Goal: Task Accomplishment & Management: Manage account settings

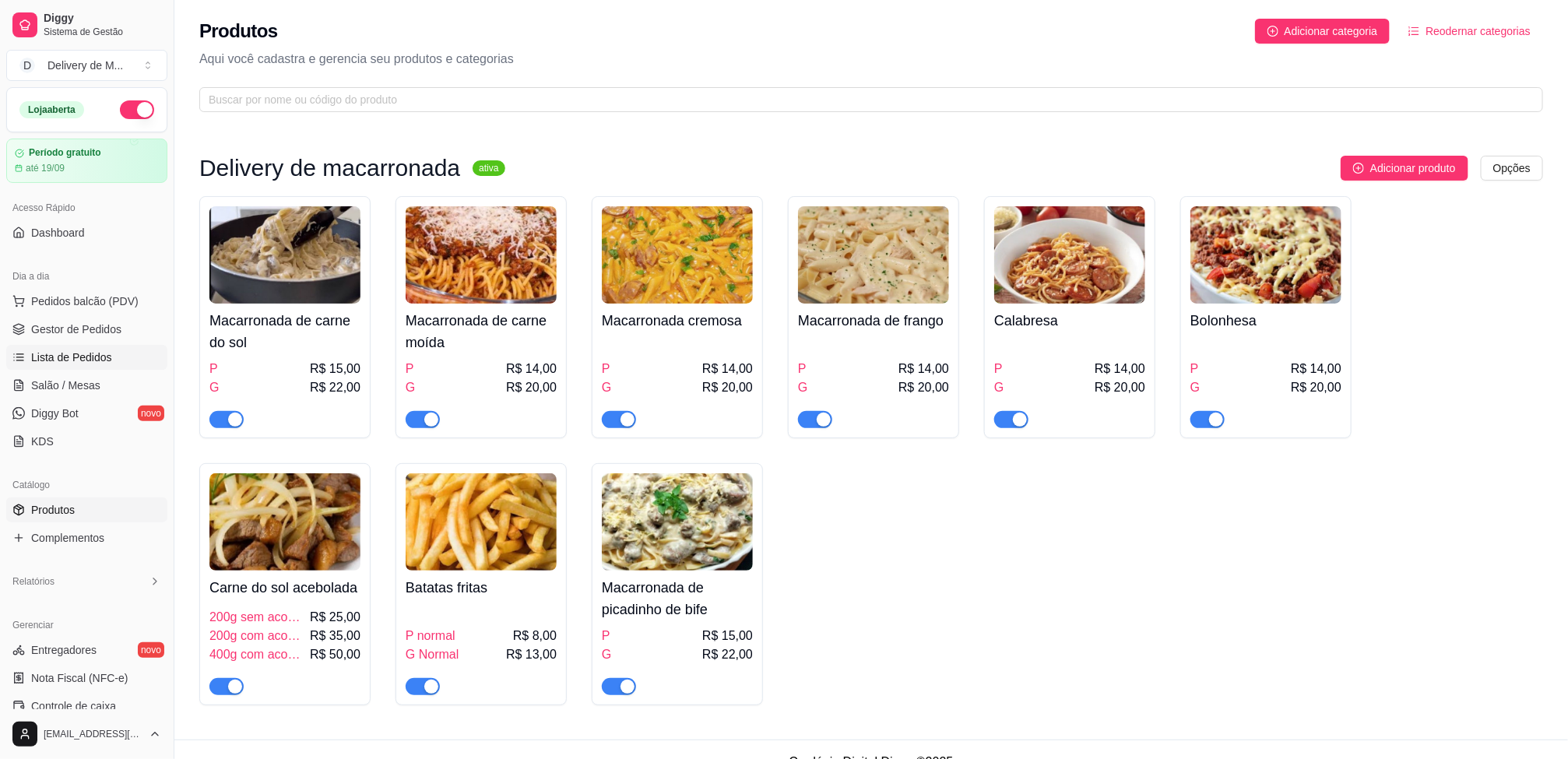
click at [96, 348] on link "Lista de Pedidos" at bounding box center [87, 357] width 161 height 24
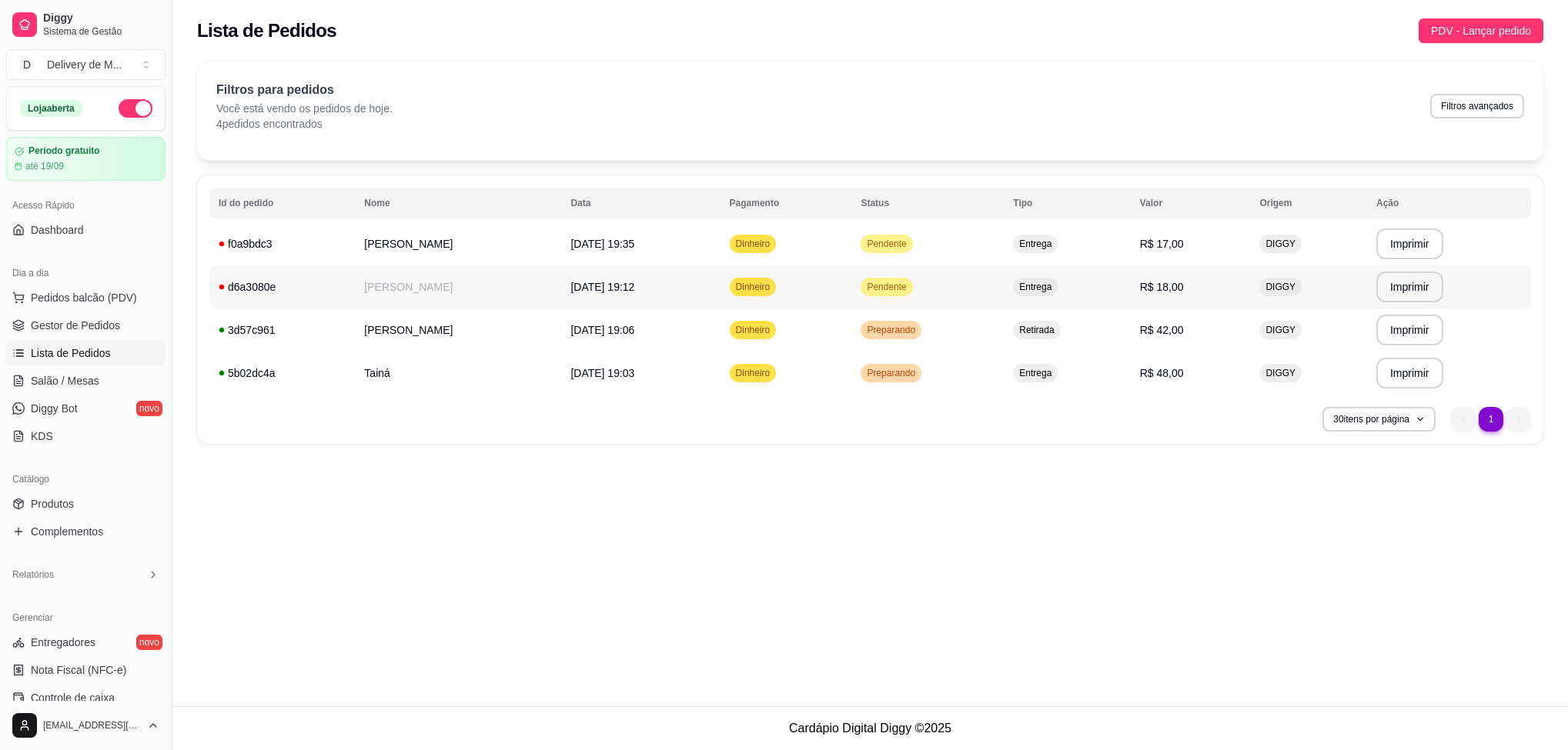
click at [761, 300] on td "Dinheiro" at bounding box center [786, 287] width 131 height 43
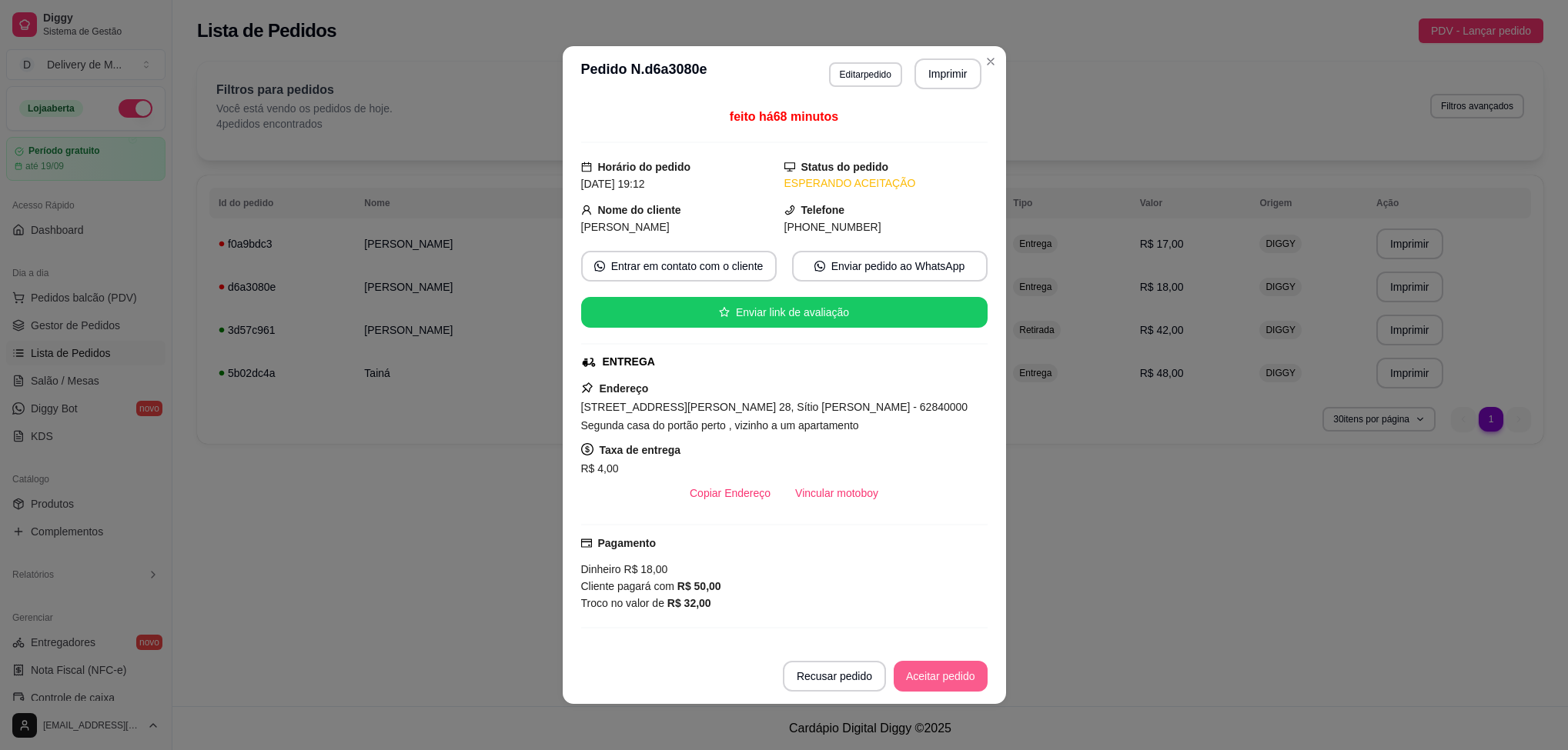
click at [959, 672] on button "Aceitar pedido" at bounding box center [940, 676] width 94 height 31
click at [953, 678] on button "Mover para preparo" at bounding box center [927, 676] width 119 height 31
click at [953, 678] on button "Mover para entrega" at bounding box center [926, 676] width 118 height 31
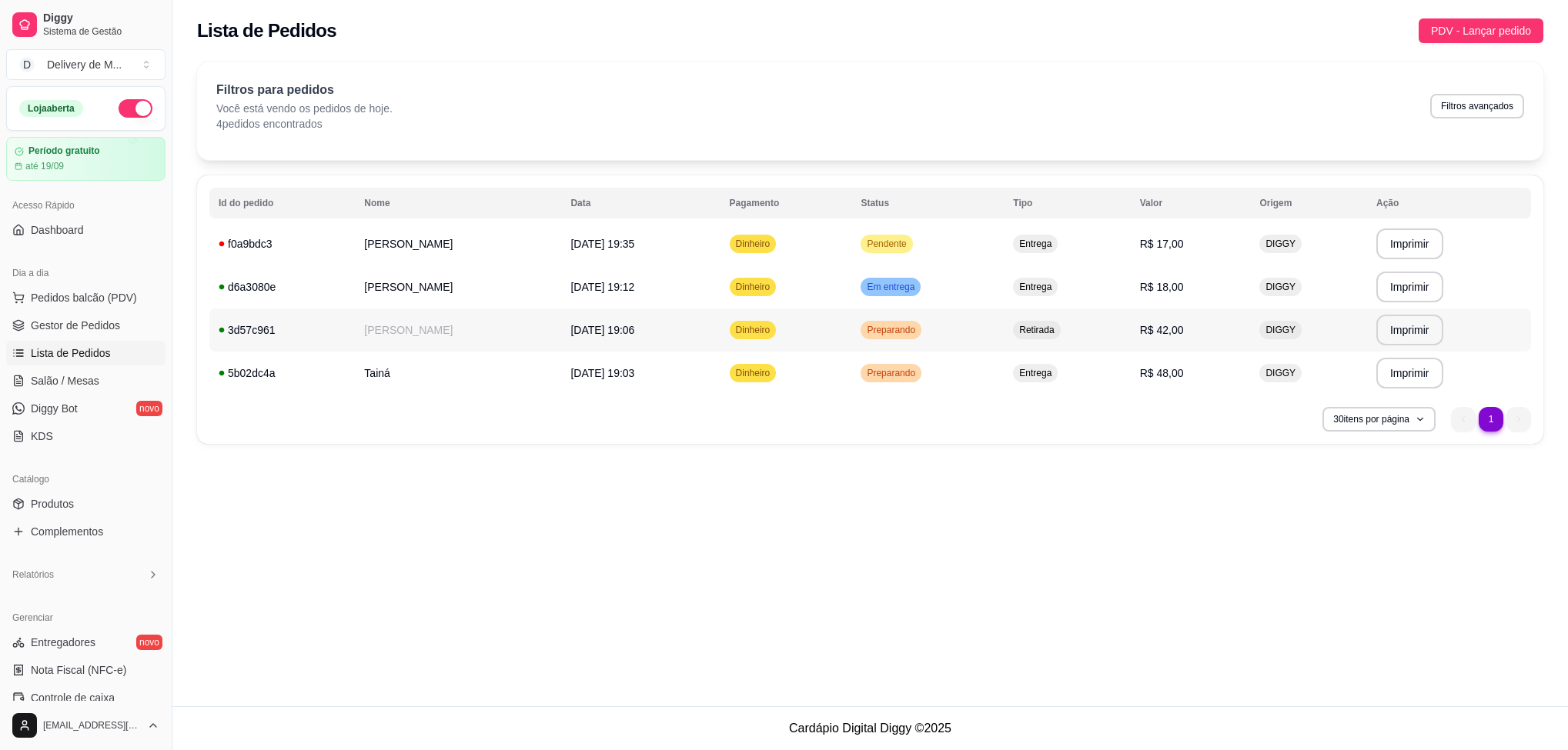
click at [892, 328] on span "Preparando" at bounding box center [890, 329] width 55 height 12
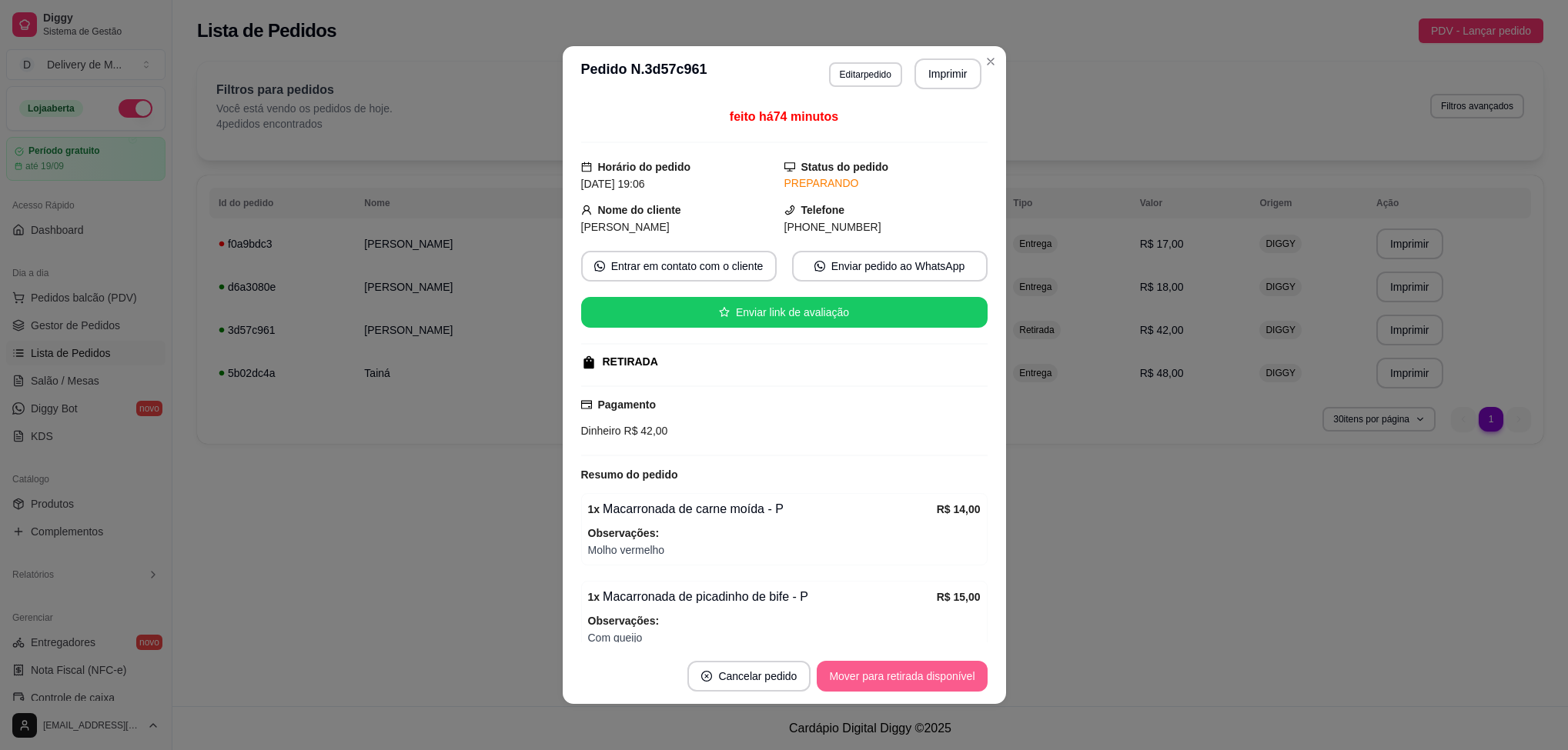
click at [945, 686] on button "Mover para retirada disponível" at bounding box center [901, 676] width 170 height 31
click at [945, 672] on button "Mover para finalizado" at bounding box center [923, 676] width 128 height 31
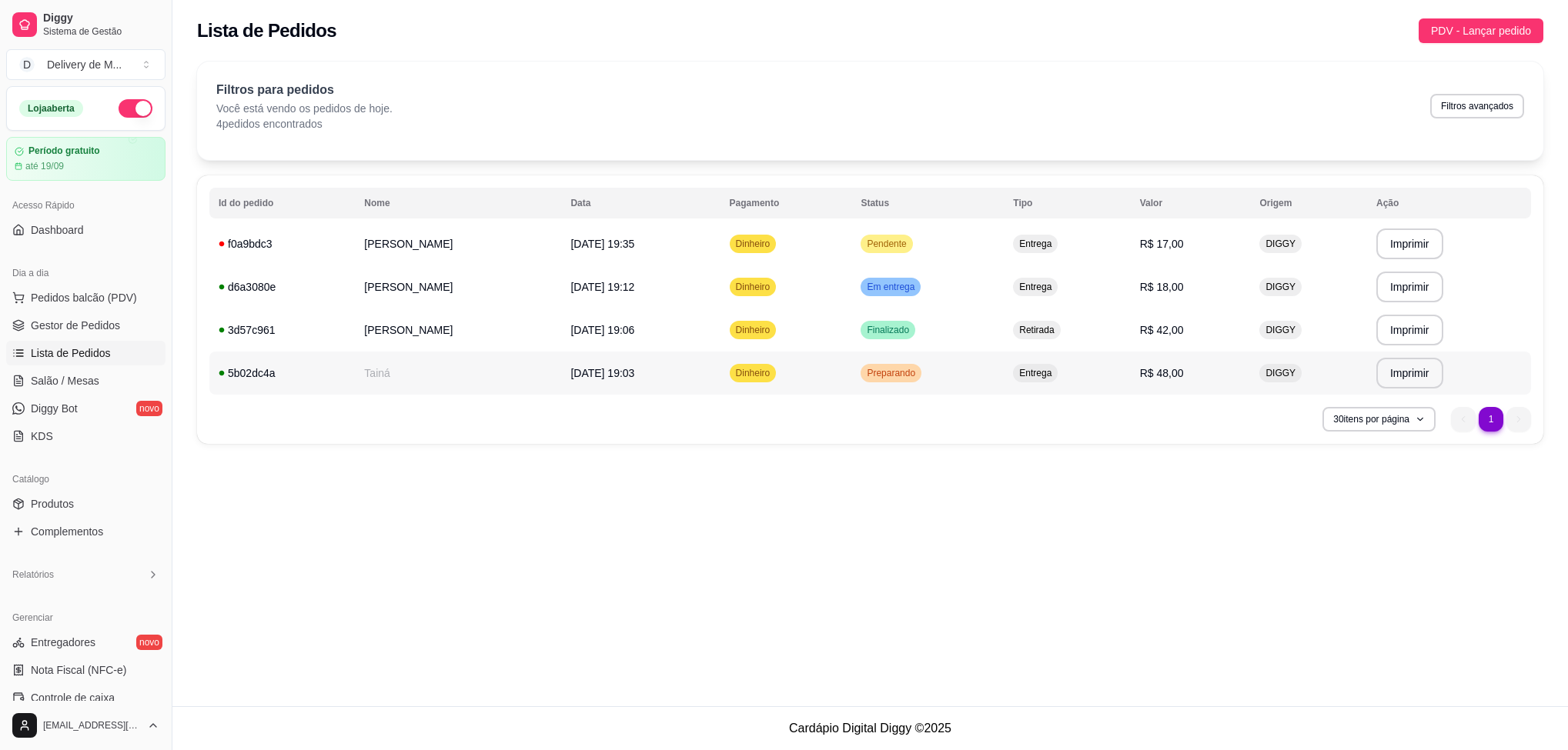
click at [834, 383] on td "Dinheiro" at bounding box center [786, 373] width 131 height 43
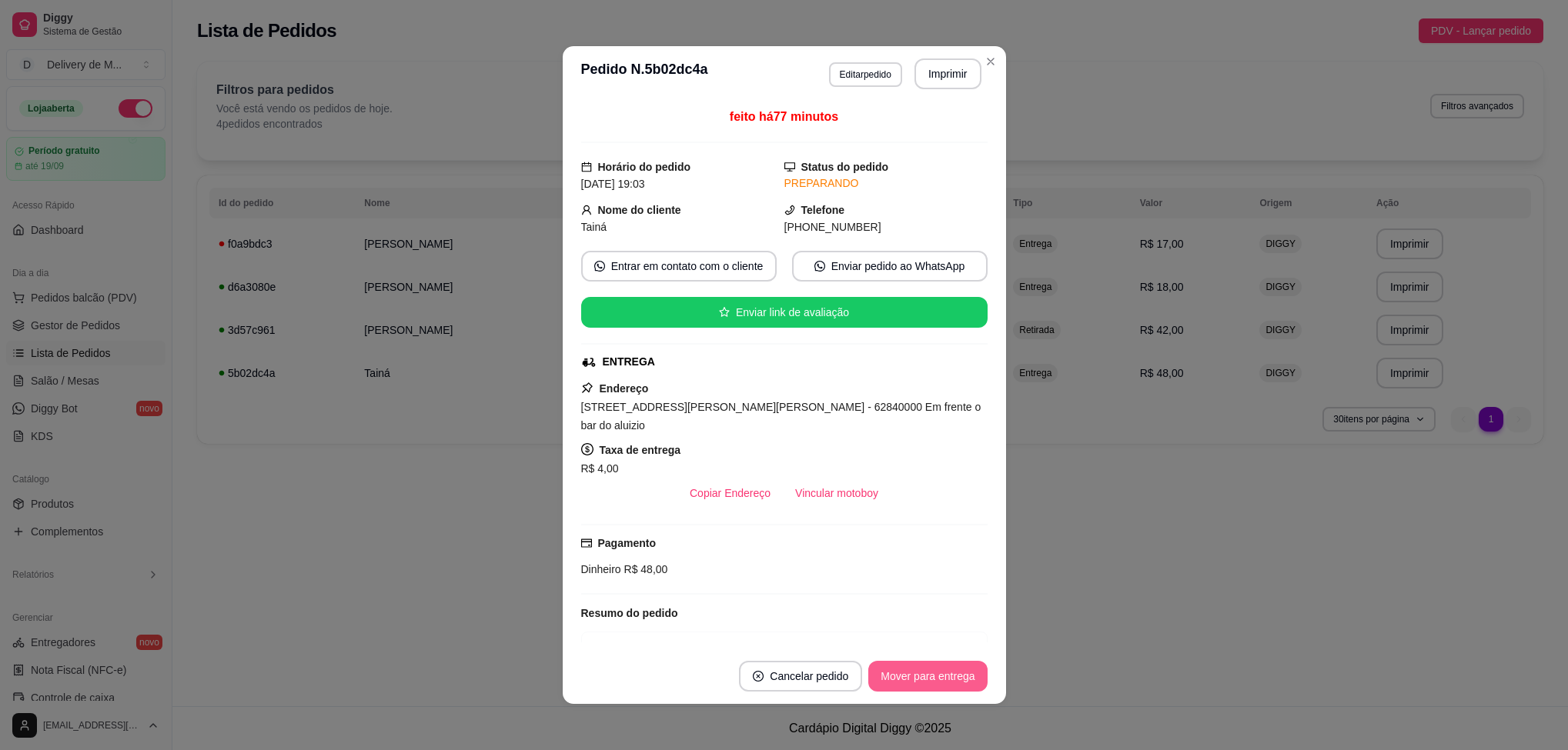
click at [931, 672] on button "Mover para entrega" at bounding box center [926, 676] width 118 height 31
click at [930, 672] on button "Mover para finalizado" at bounding box center [923, 676] width 128 height 31
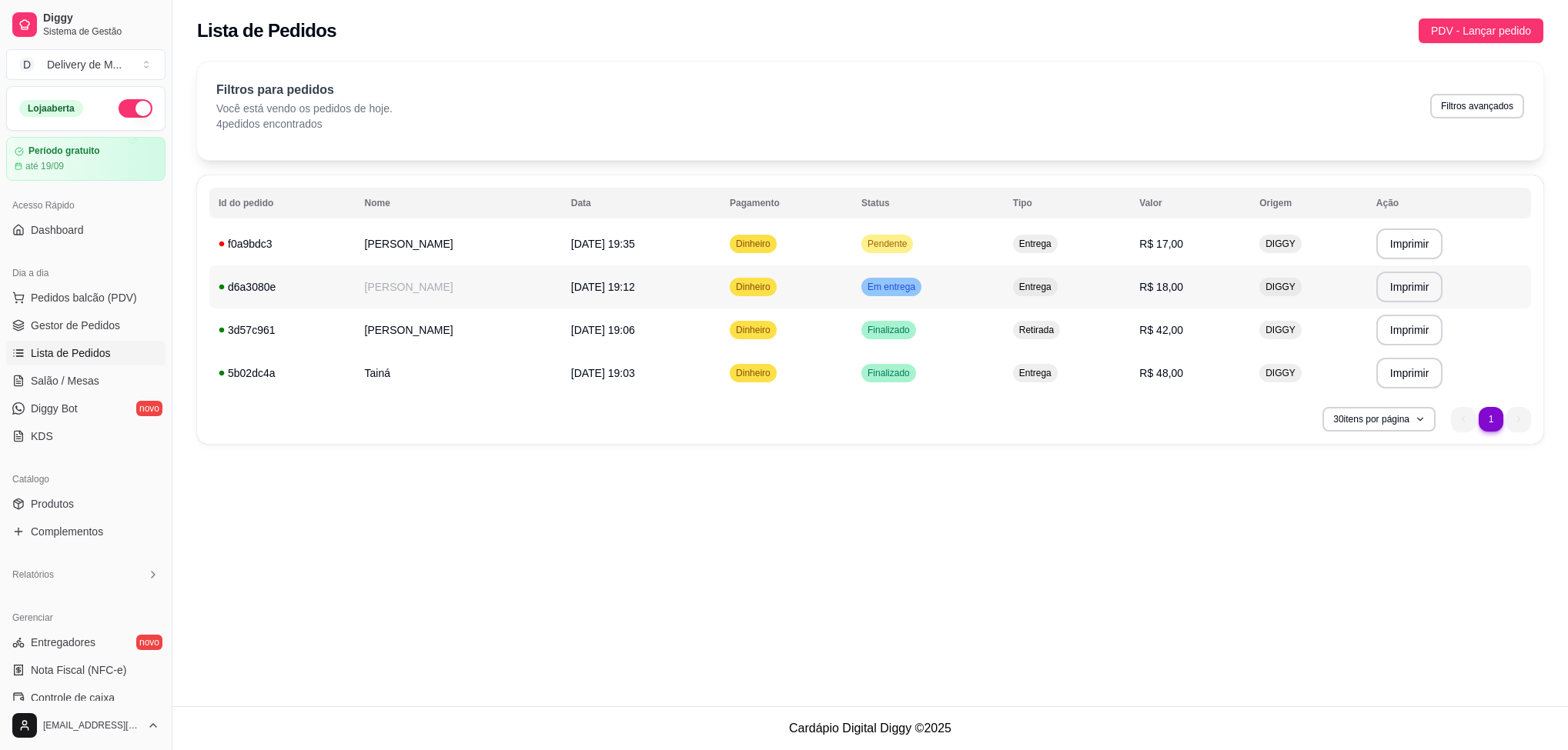
click at [908, 279] on div "Em entrega" at bounding box center [891, 287] width 60 height 19
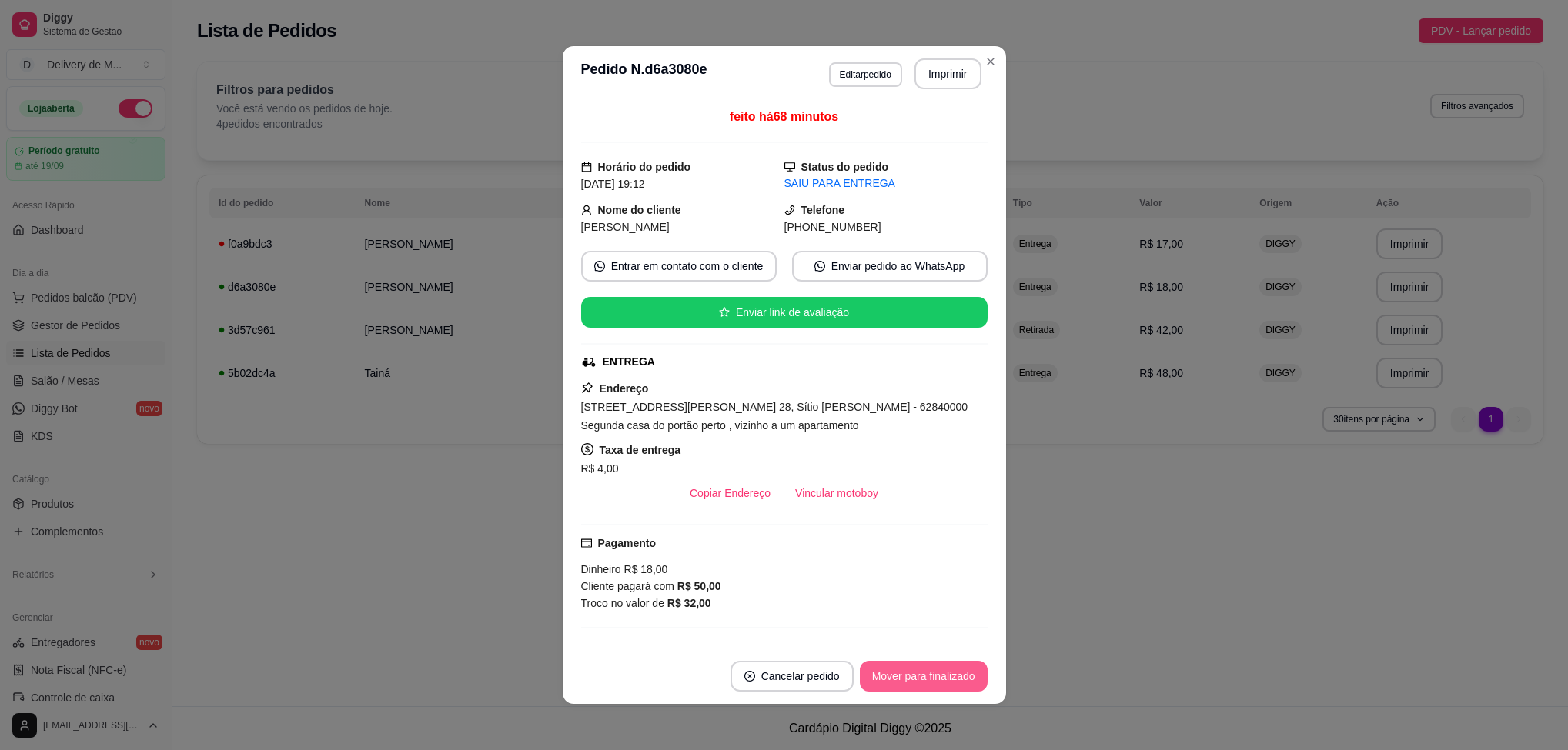
click at [942, 684] on button "Mover para finalizado" at bounding box center [923, 676] width 128 height 31
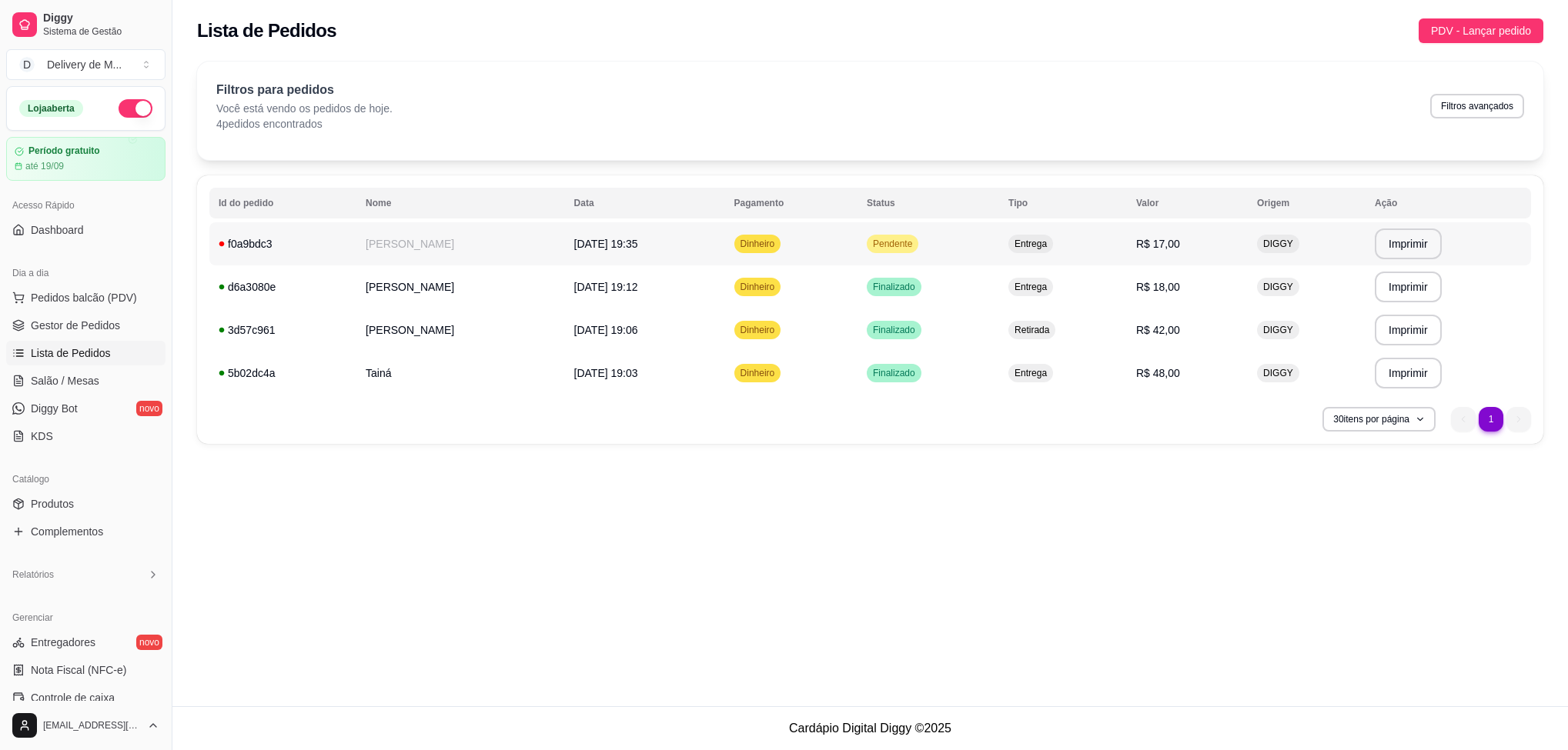
click at [957, 261] on td "Pendente" at bounding box center [928, 244] width 142 height 43
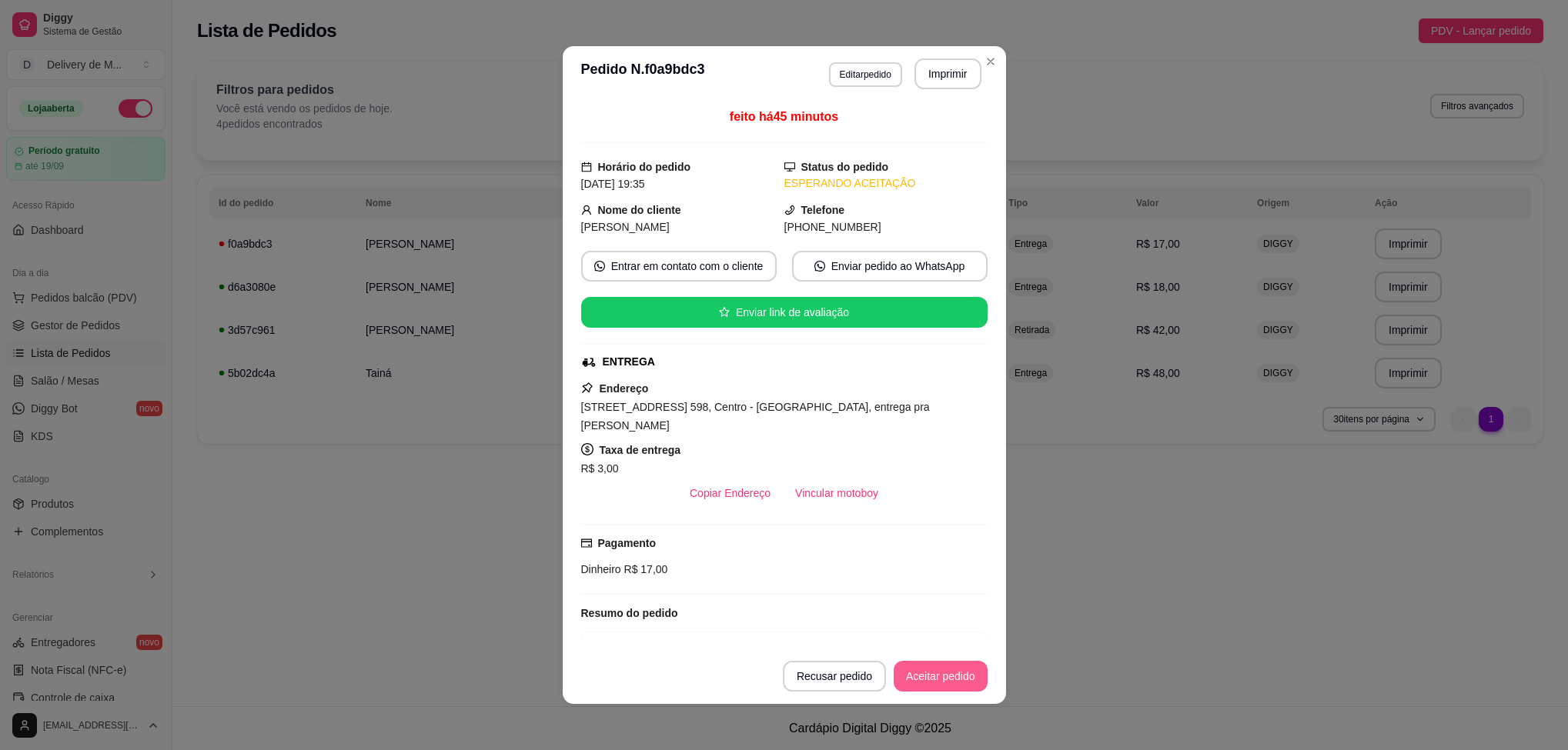
click at [919, 670] on button "Aceitar pedido" at bounding box center [940, 676] width 94 height 31
click at [919, 670] on button "Mover para preparo" at bounding box center [927, 676] width 119 height 31
click at [919, 670] on button "Mover para entrega" at bounding box center [928, 676] width 115 height 30
click at [919, 670] on button "Mover para finalizado" at bounding box center [923, 676] width 128 height 31
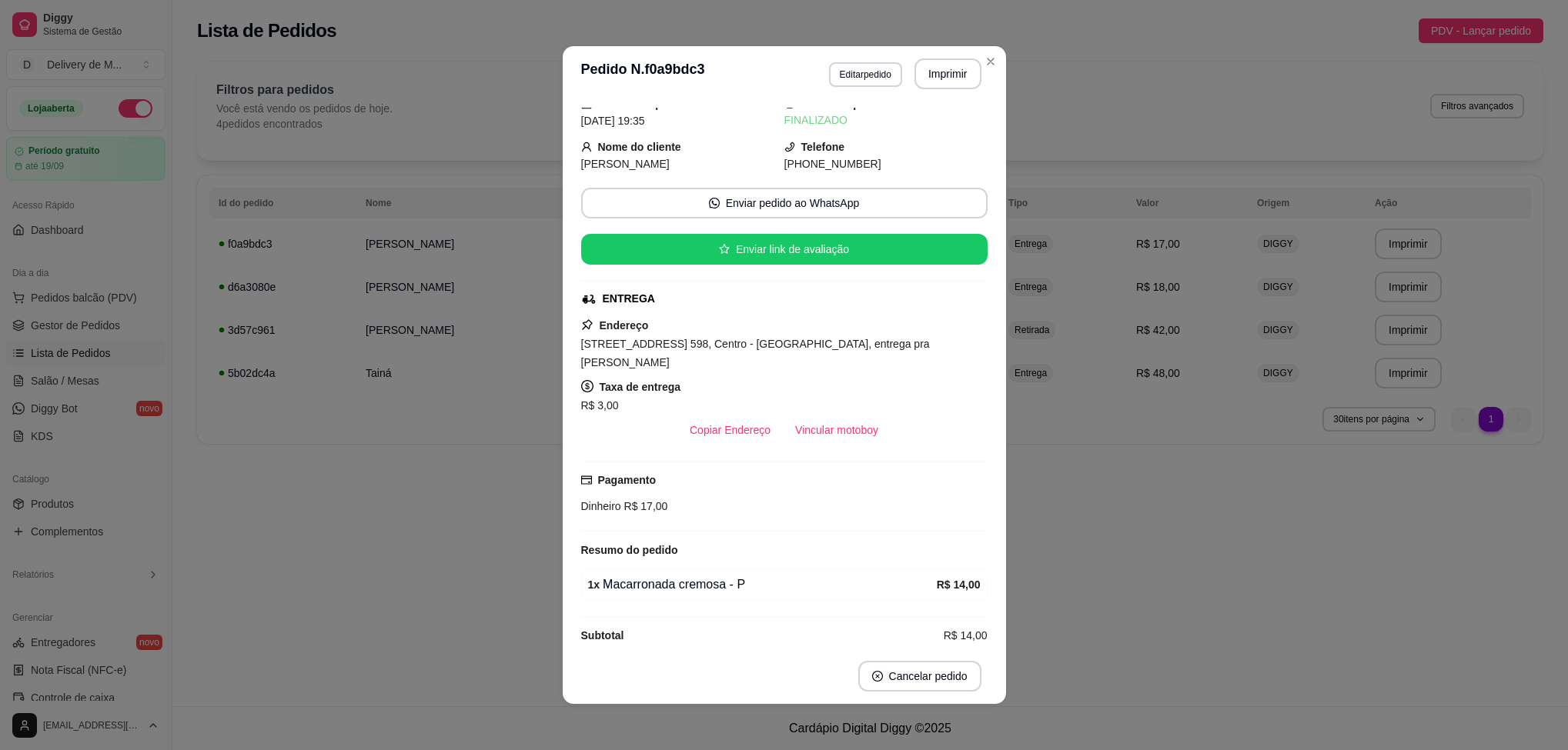
scroll to position [33, 0]
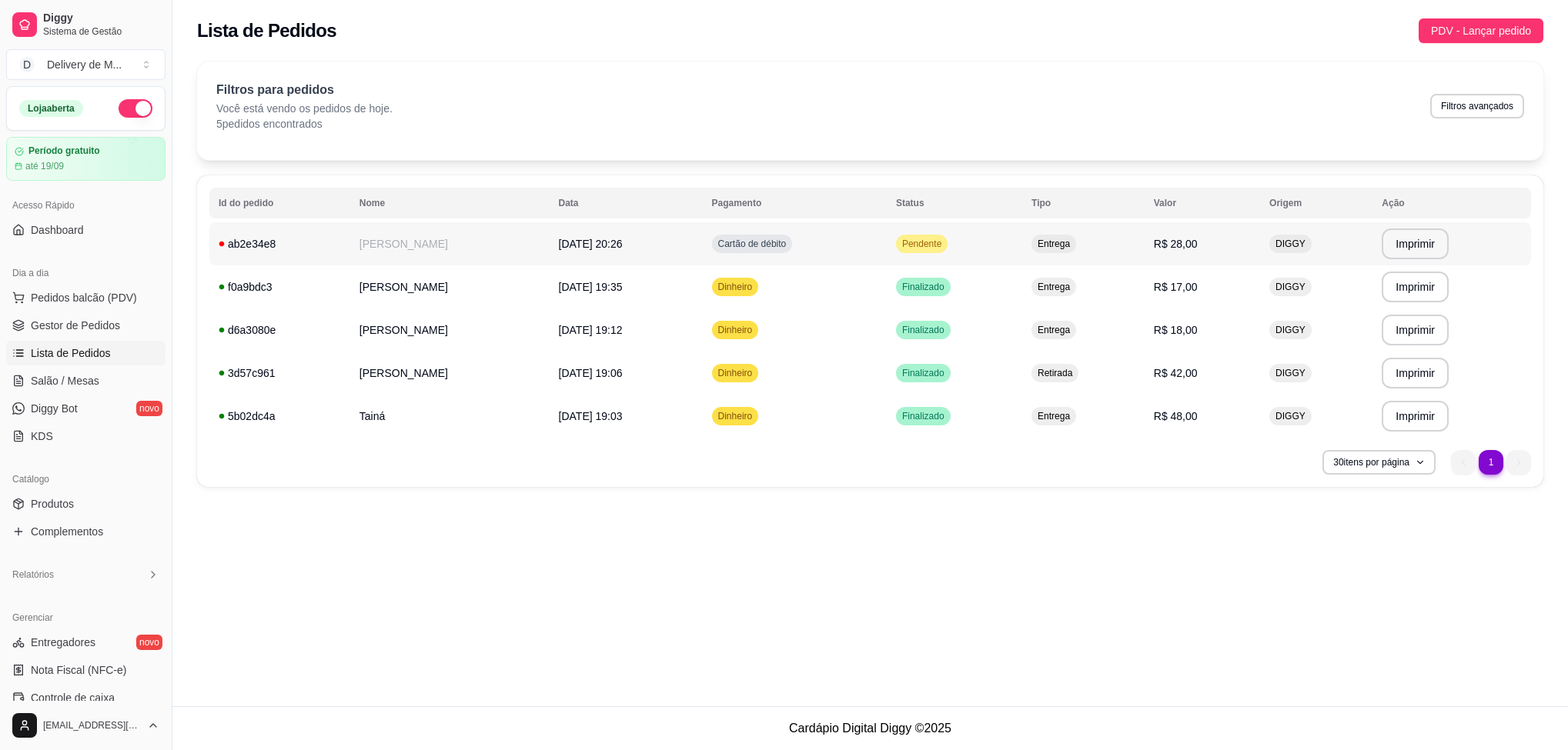
click at [930, 243] on span "Pendente" at bounding box center [922, 243] width 46 height 12
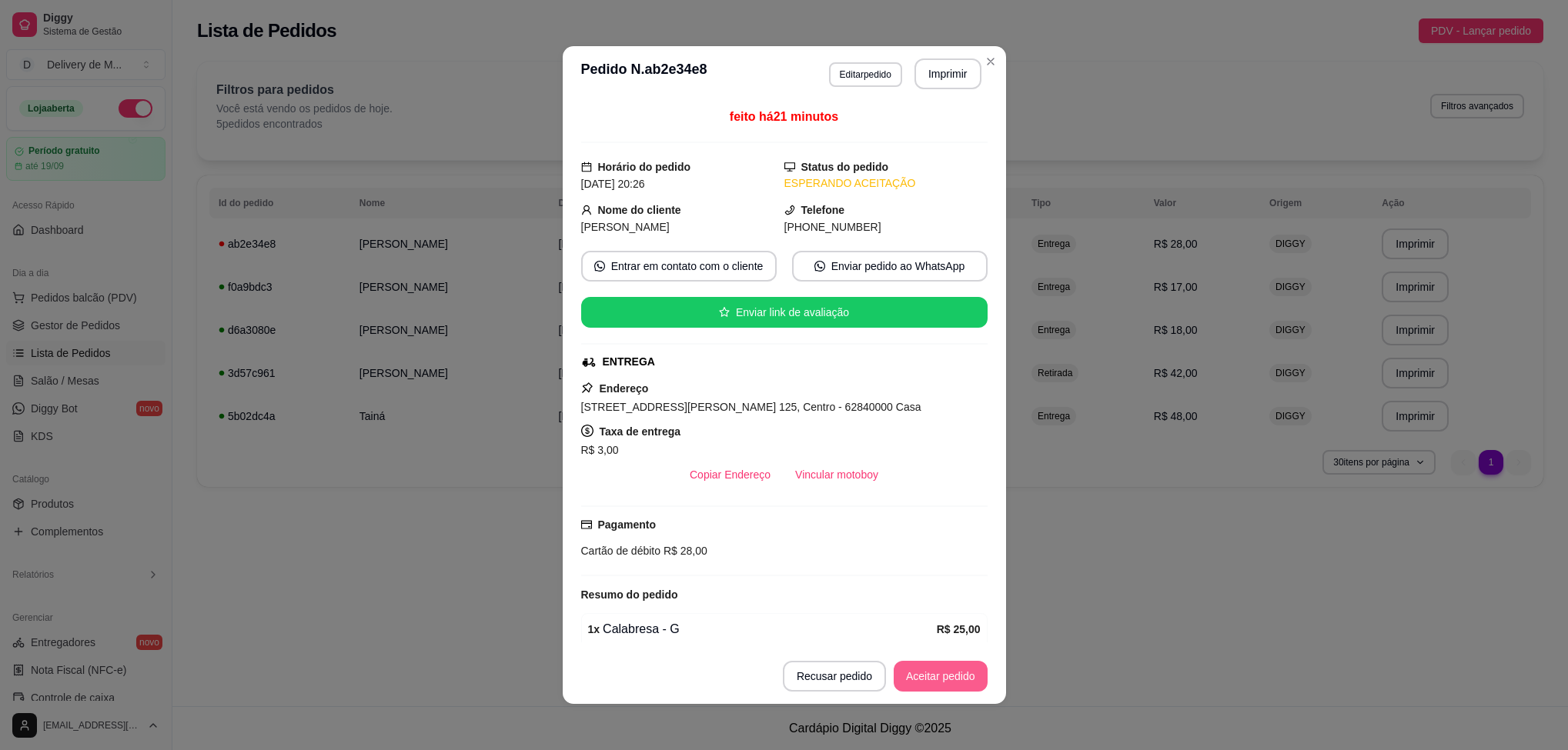
click at [929, 669] on button "Aceitar pedido" at bounding box center [940, 676] width 94 height 31
click at [929, 669] on button "Mover para preparo" at bounding box center [927, 676] width 115 height 30
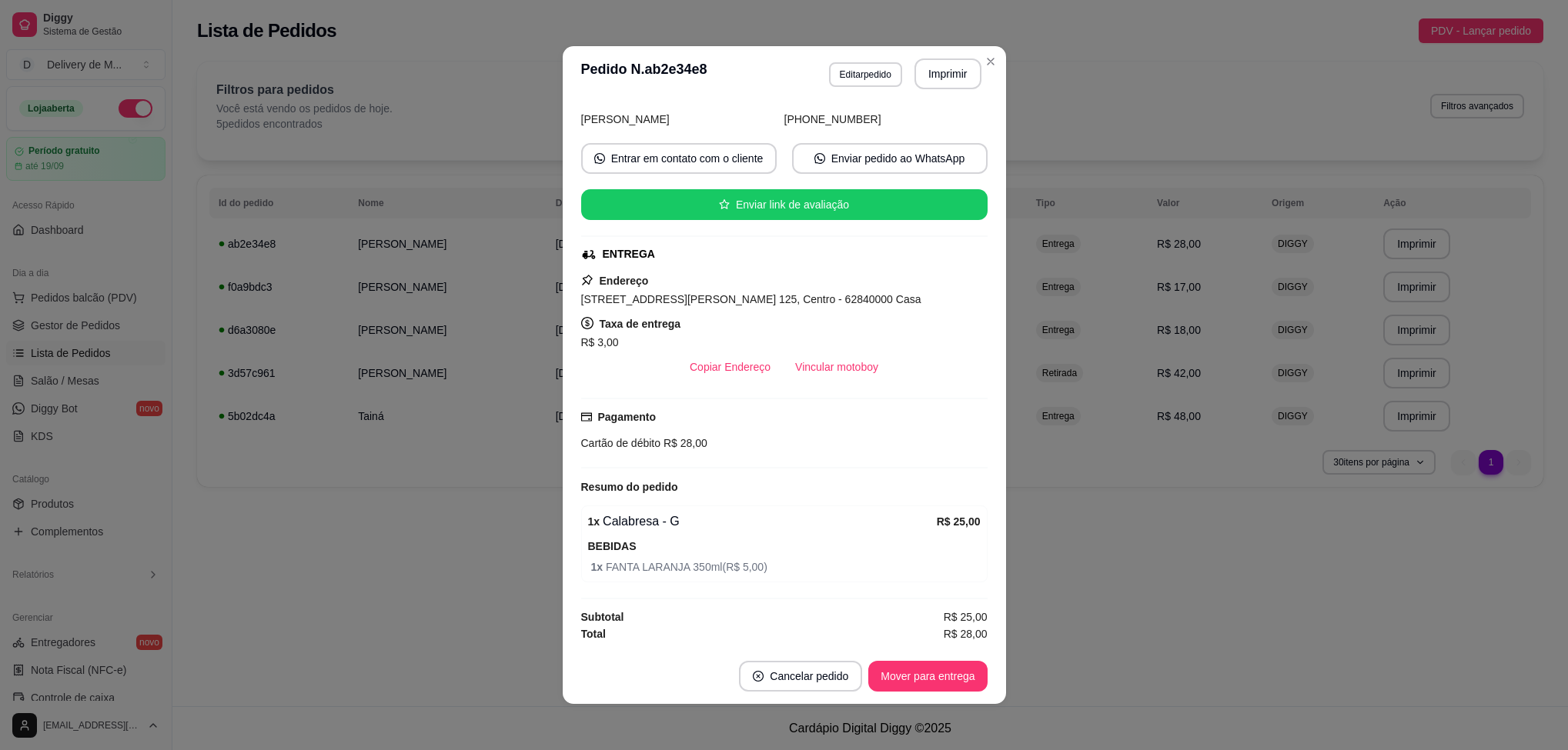
scroll to position [3, 0]
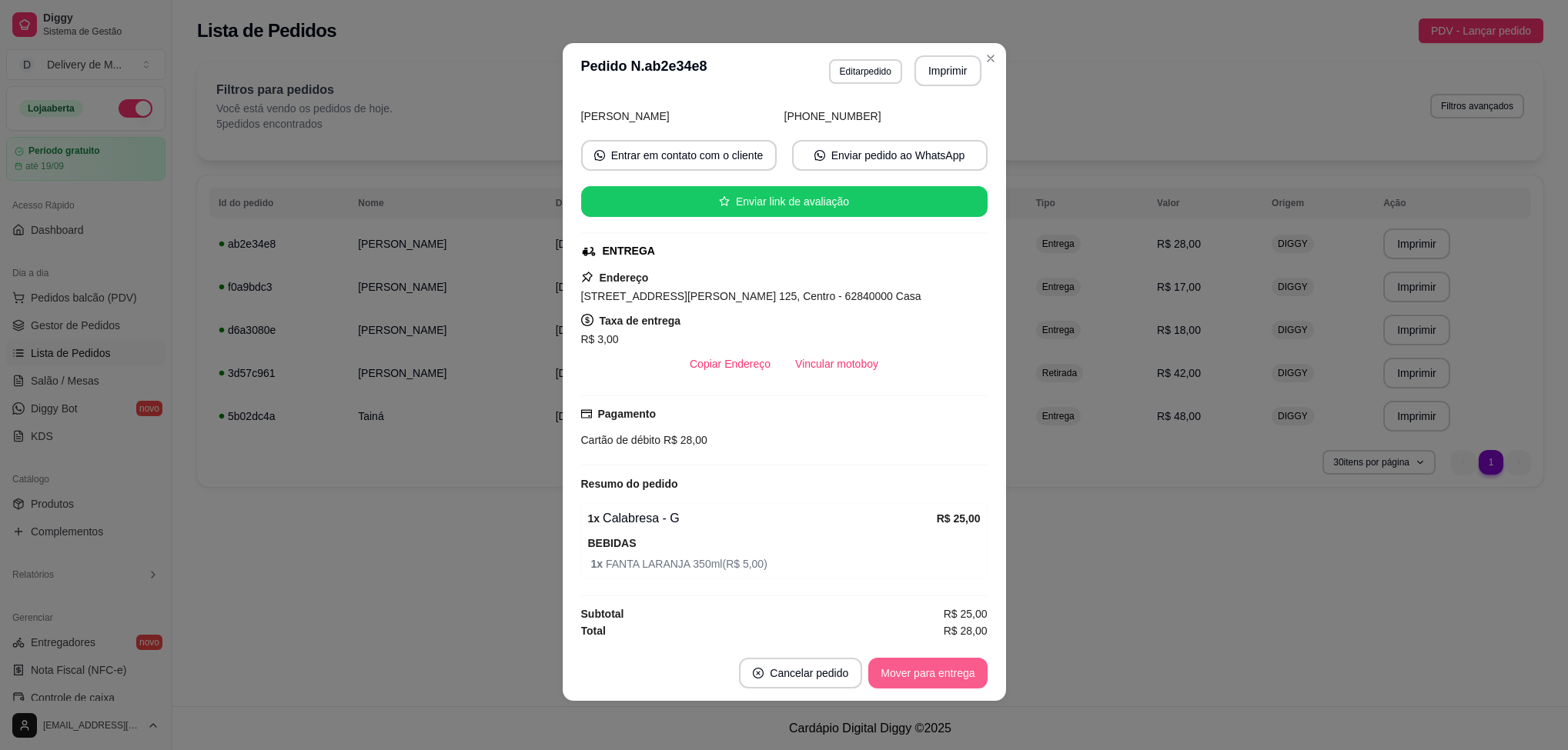
click at [917, 676] on button "Mover para entrega" at bounding box center [926, 673] width 118 height 31
click at [920, 681] on button "Mover para finalizado" at bounding box center [923, 674] width 124 height 30
